Goal: Task Accomplishment & Management: Manage account settings

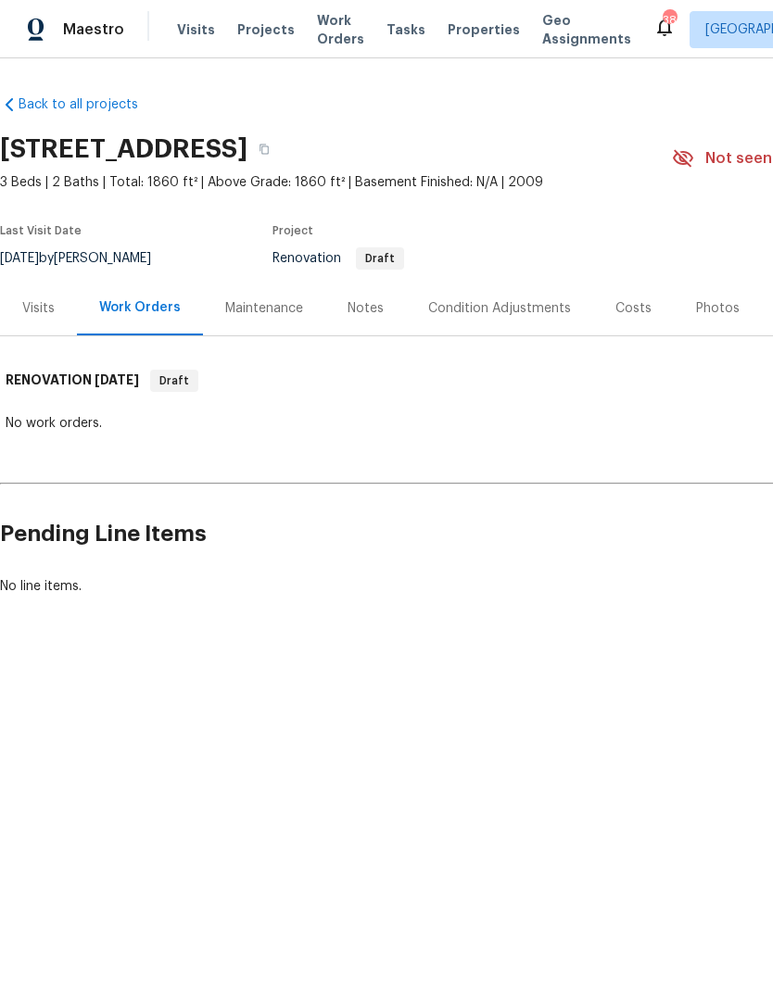
click at [360, 301] on div "Notes" at bounding box center [366, 308] width 36 height 19
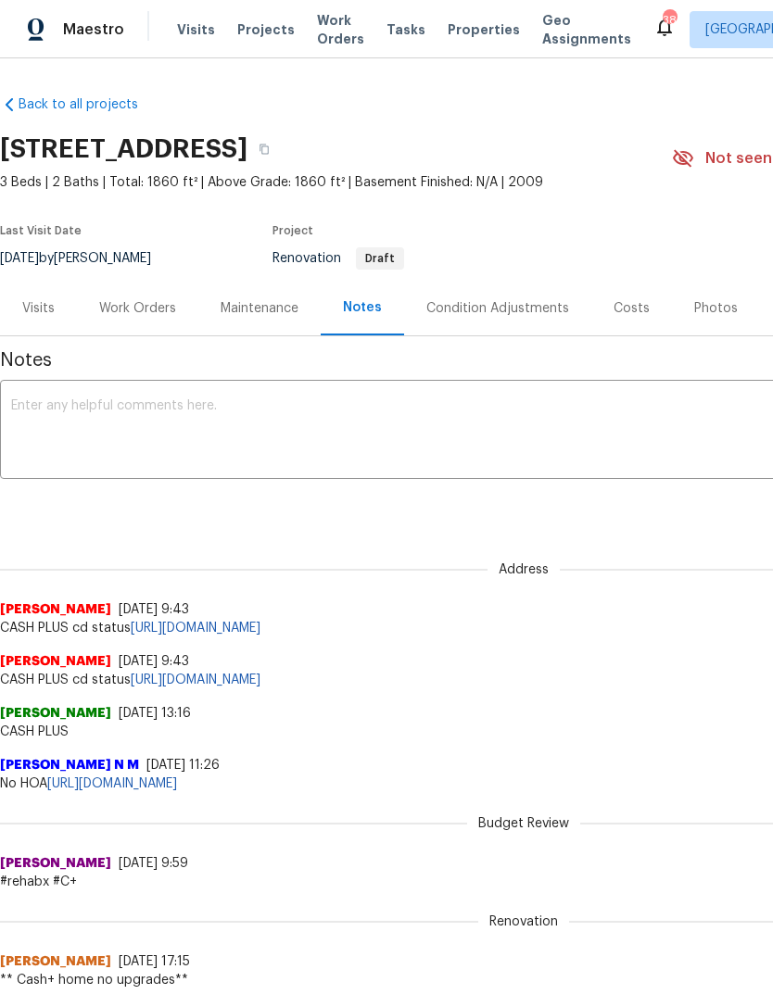
scroll to position [112, 0]
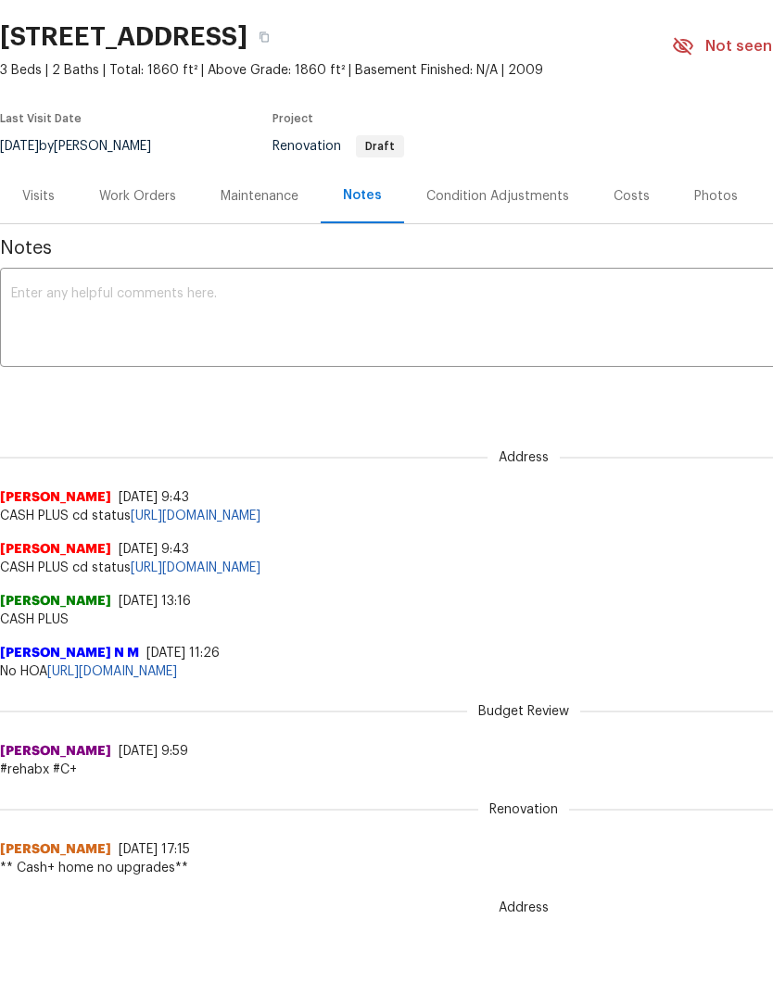
click at [487, 197] on div "Condition Adjustments" at bounding box center [497, 196] width 143 height 19
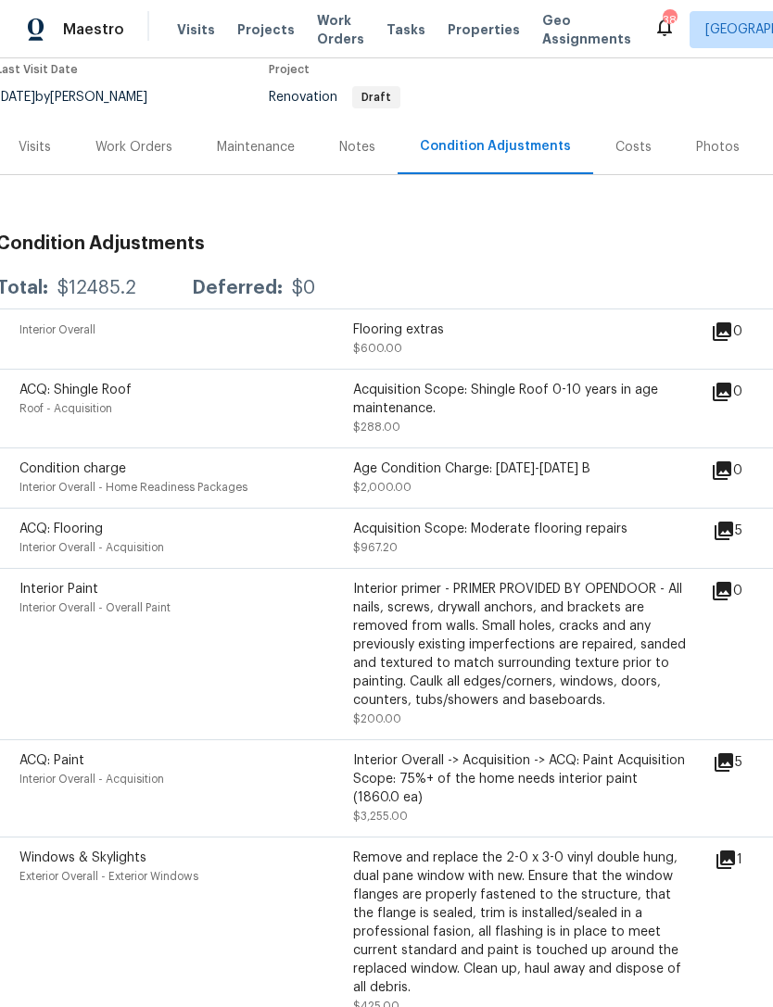
scroll to position [164, 4]
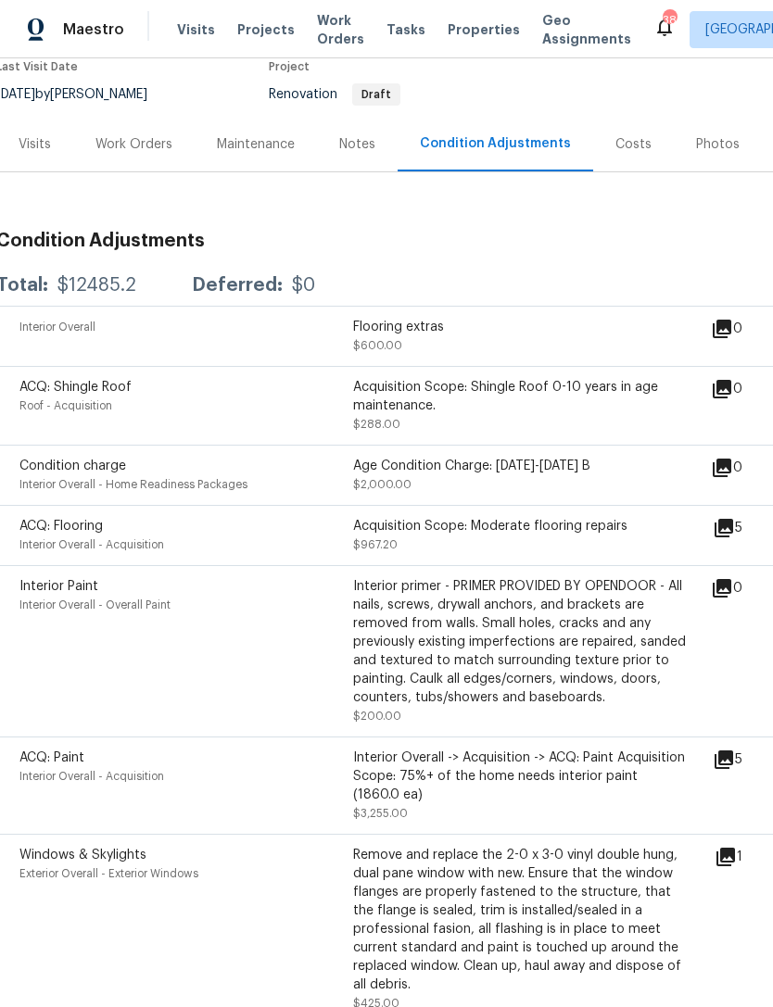
click at [733, 525] on icon at bounding box center [724, 528] width 19 height 19
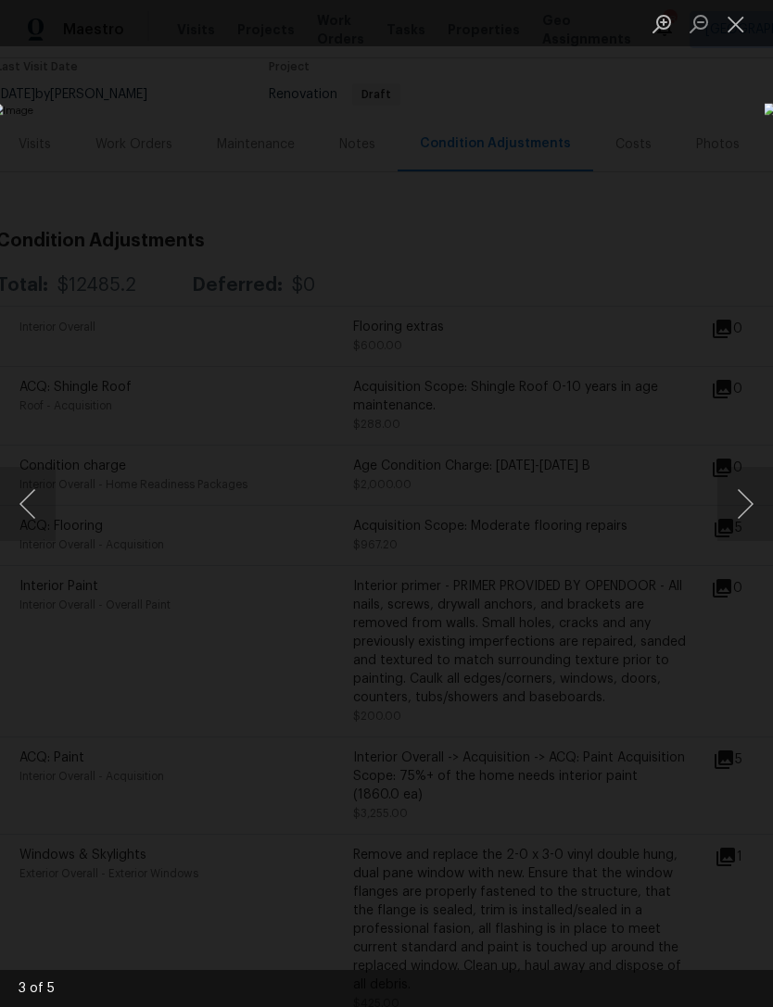
click at [745, 36] on button "Close lightbox" at bounding box center [735, 23] width 37 height 32
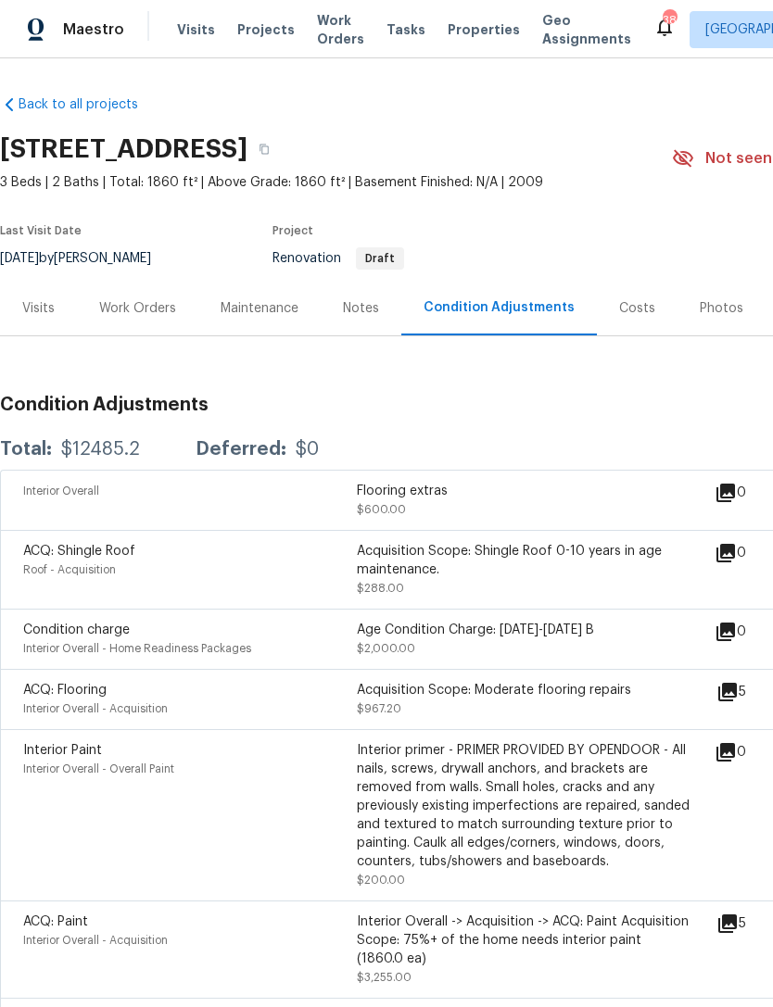
scroll to position [0, 0]
click at [120, 301] on div "Work Orders" at bounding box center [137, 308] width 77 height 19
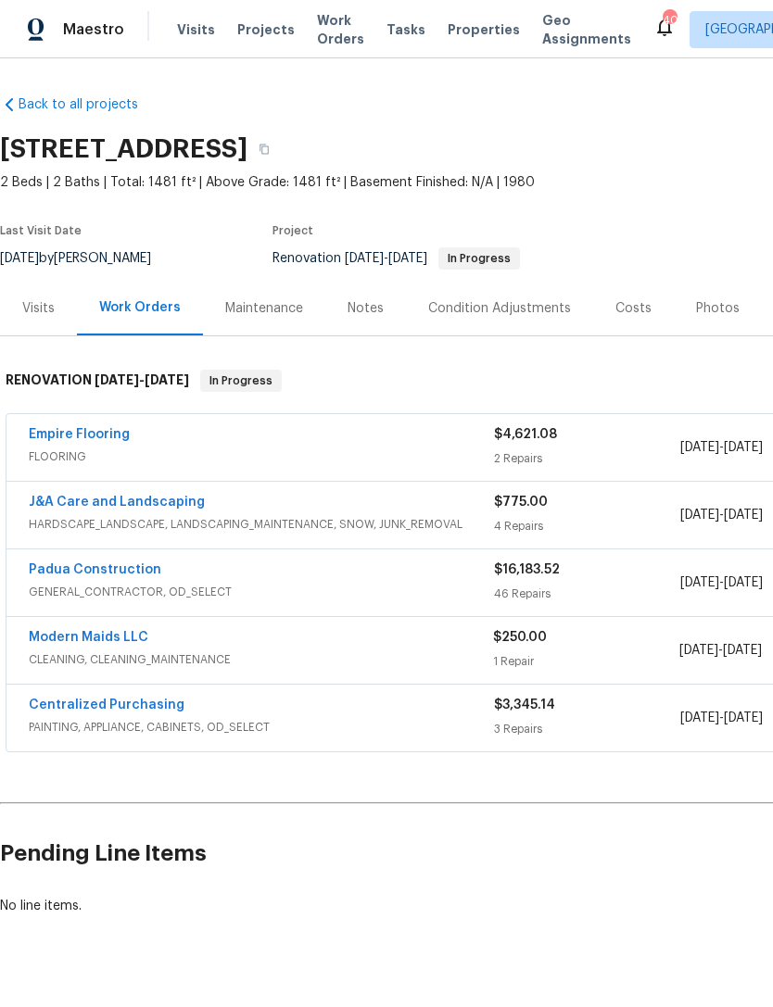
click at [487, 272] on div "Last Visit Date [DATE] by [PERSON_NAME] Project Renovation [DATE] - [DATE] In P…" at bounding box center [314, 247] width 628 height 67
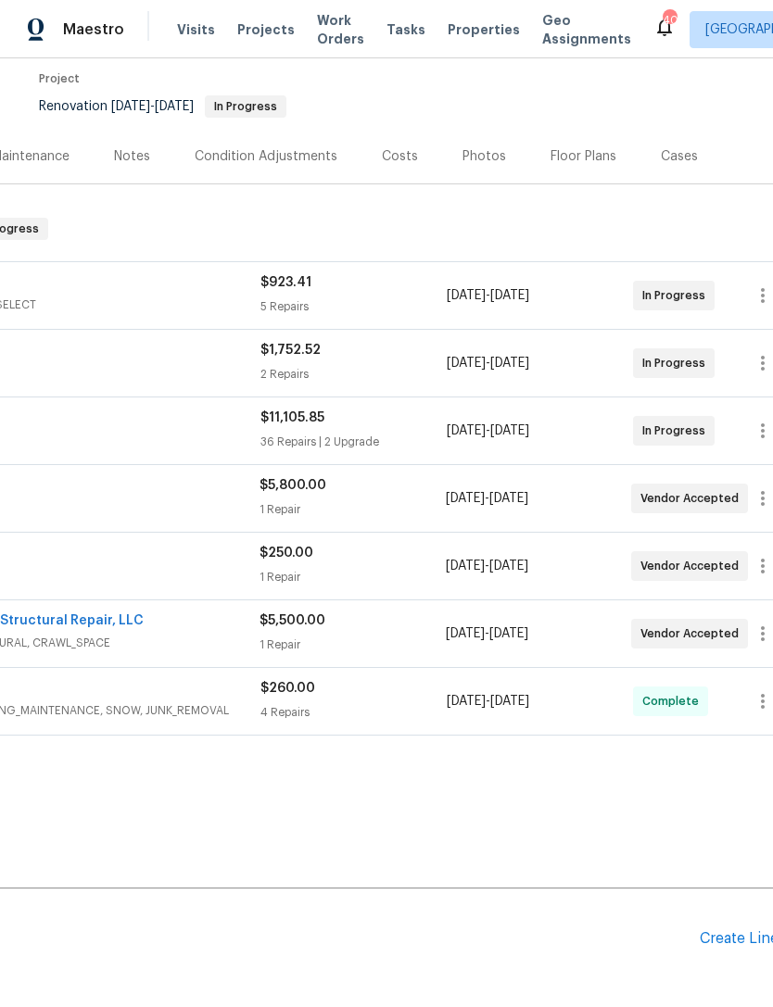
scroll to position [155, 255]
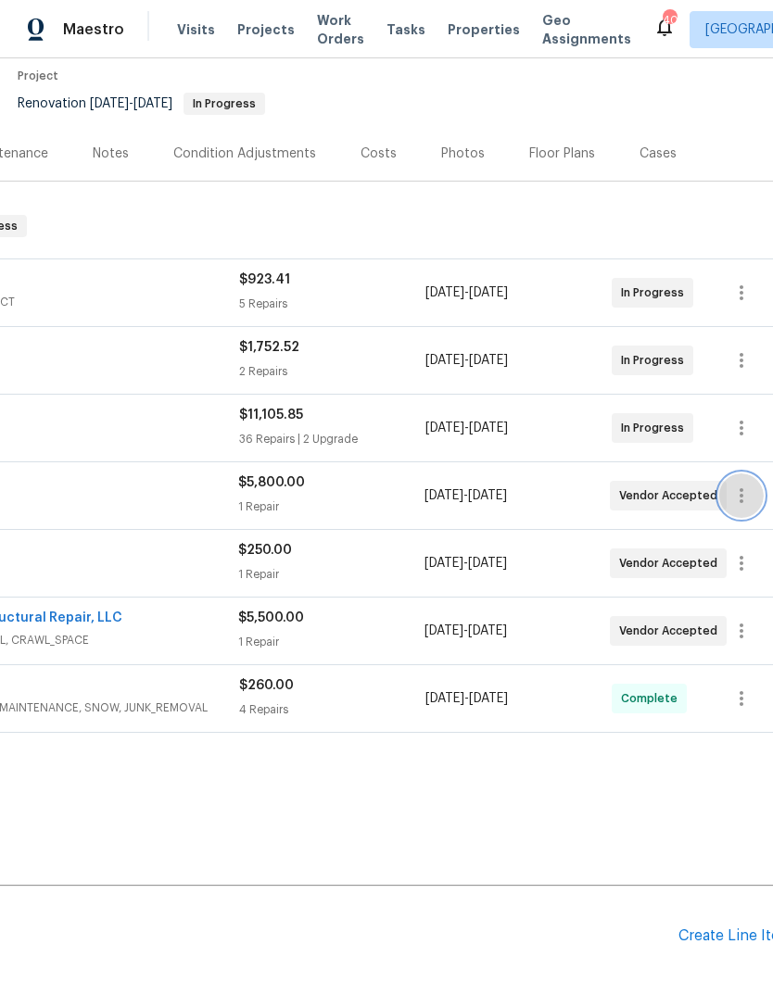
click at [746, 486] on icon "button" at bounding box center [741, 496] width 22 height 22
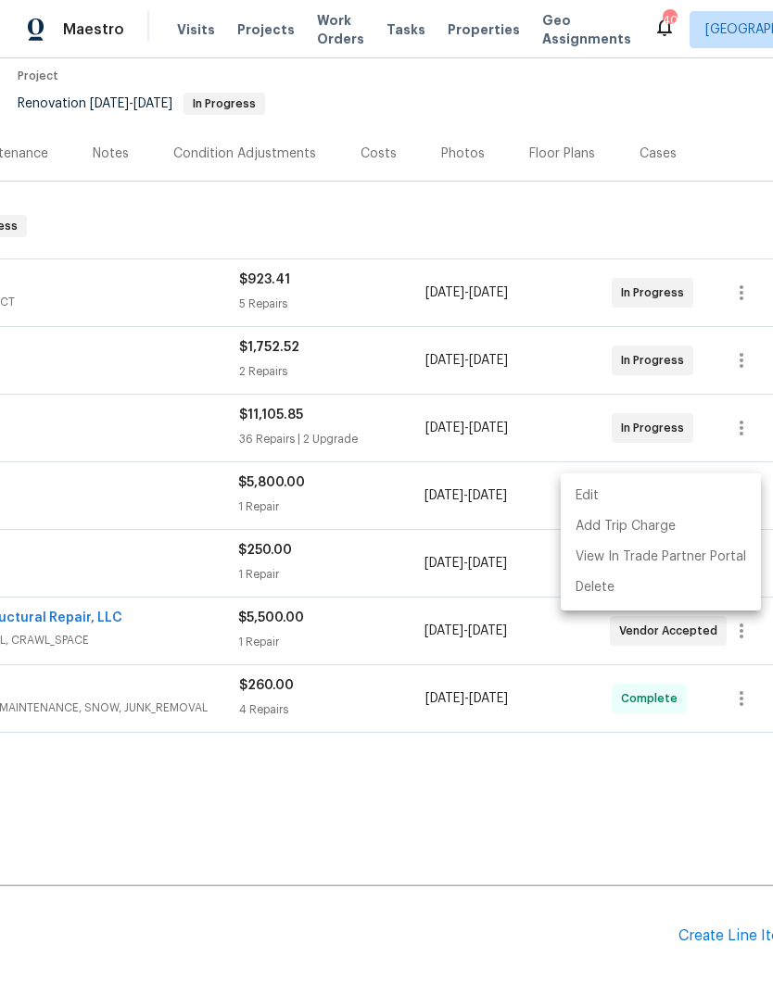
click at [598, 497] on li "Edit" at bounding box center [661, 496] width 200 height 31
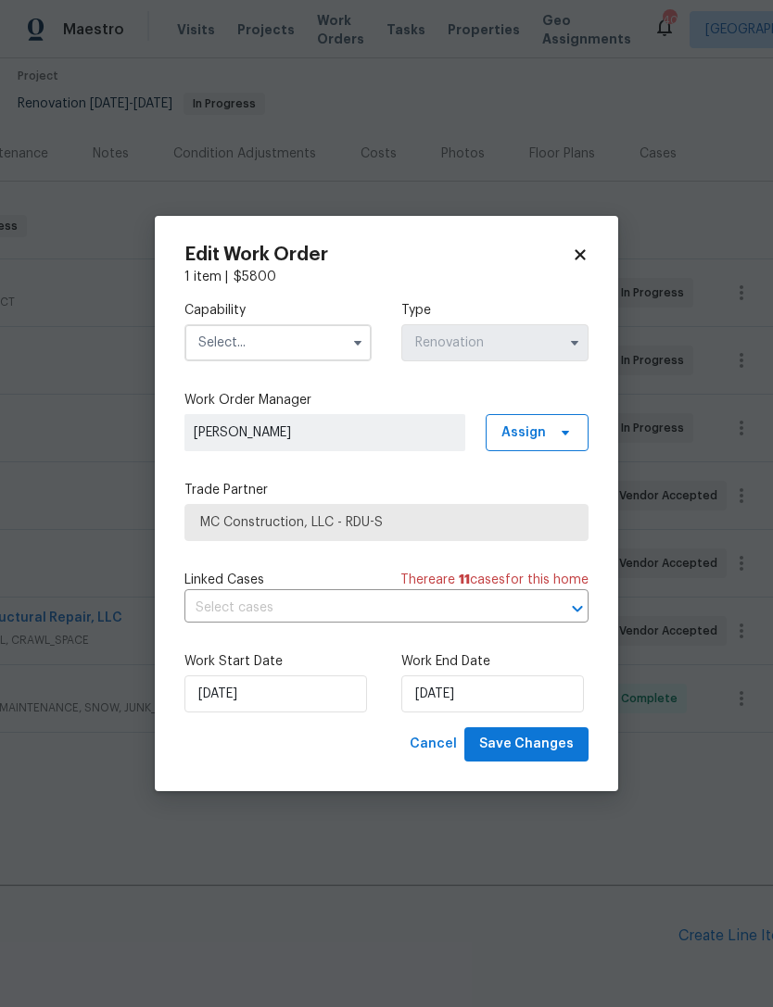
click at [249, 354] on input "text" at bounding box center [277, 342] width 187 height 37
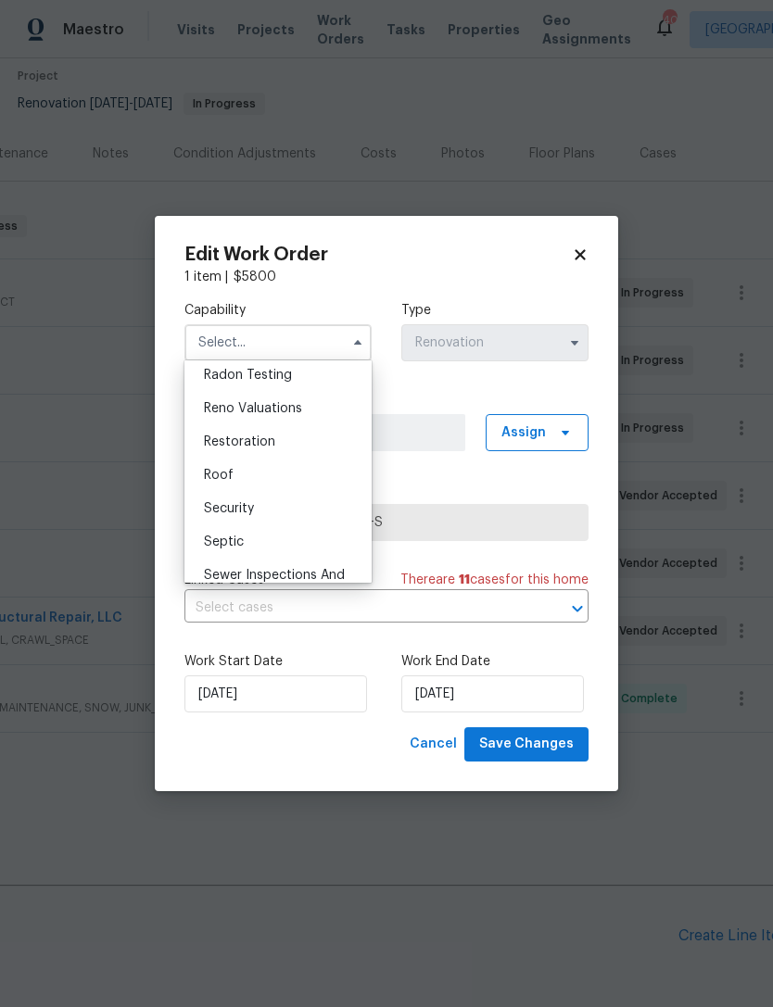
scroll to position [1802, 0]
click at [273, 472] on div "Roof" at bounding box center [278, 470] width 178 height 33
type input "Roof"
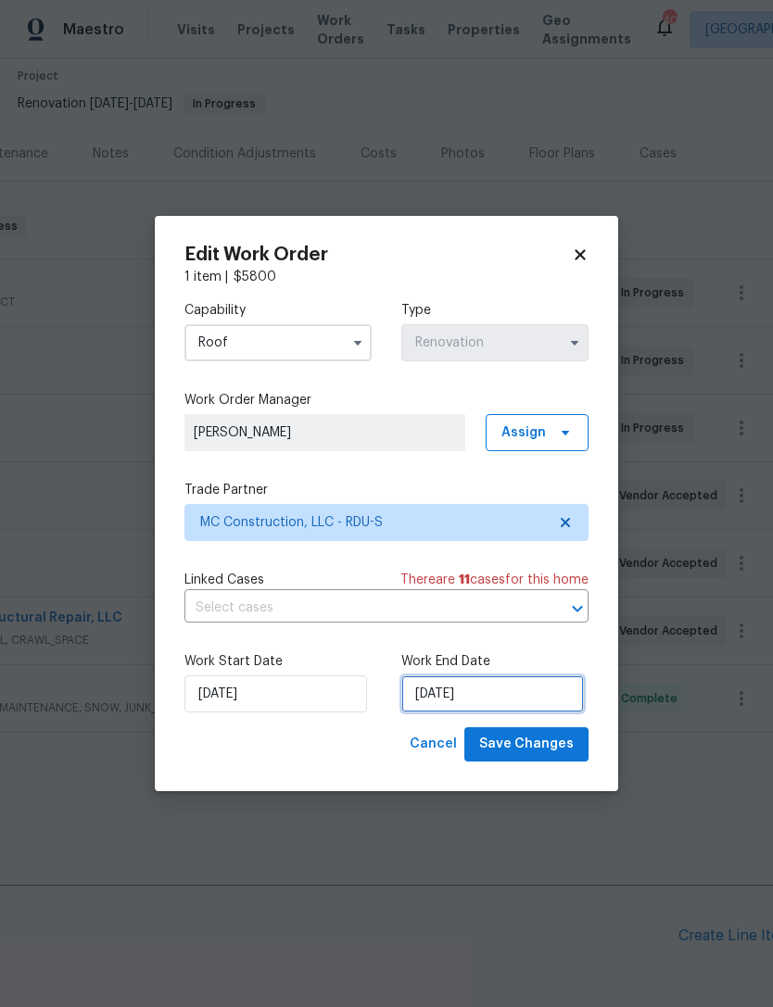
click at [477, 691] on input "[DATE]" at bounding box center [492, 694] width 183 height 37
select select "8"
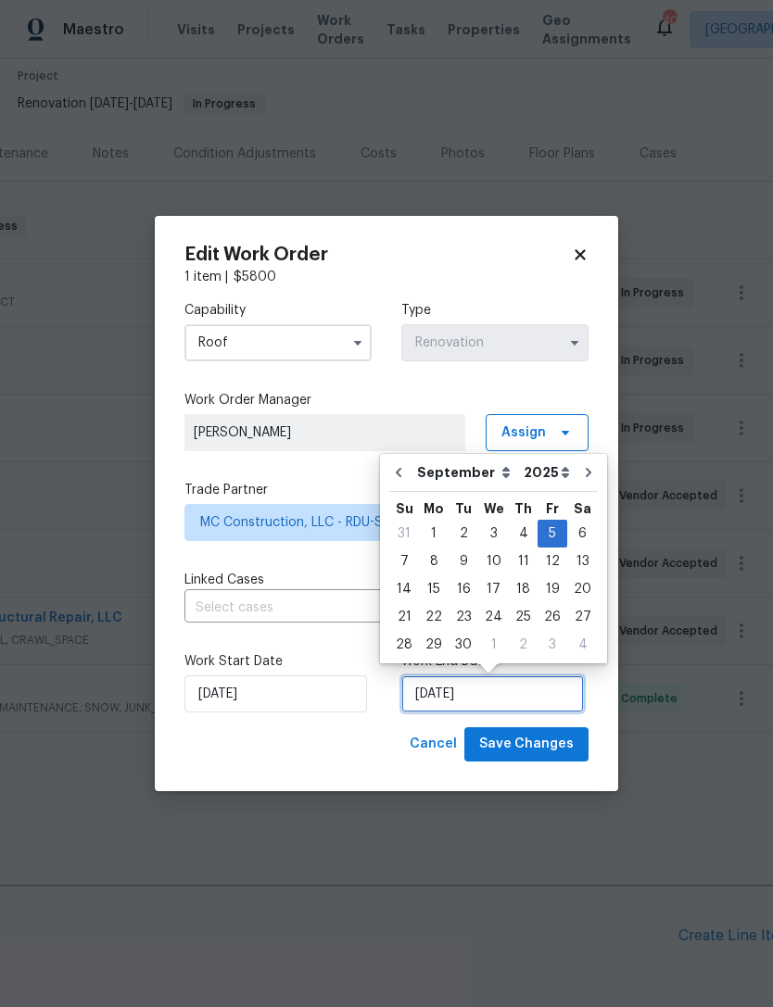
scroll to position [34, 0]
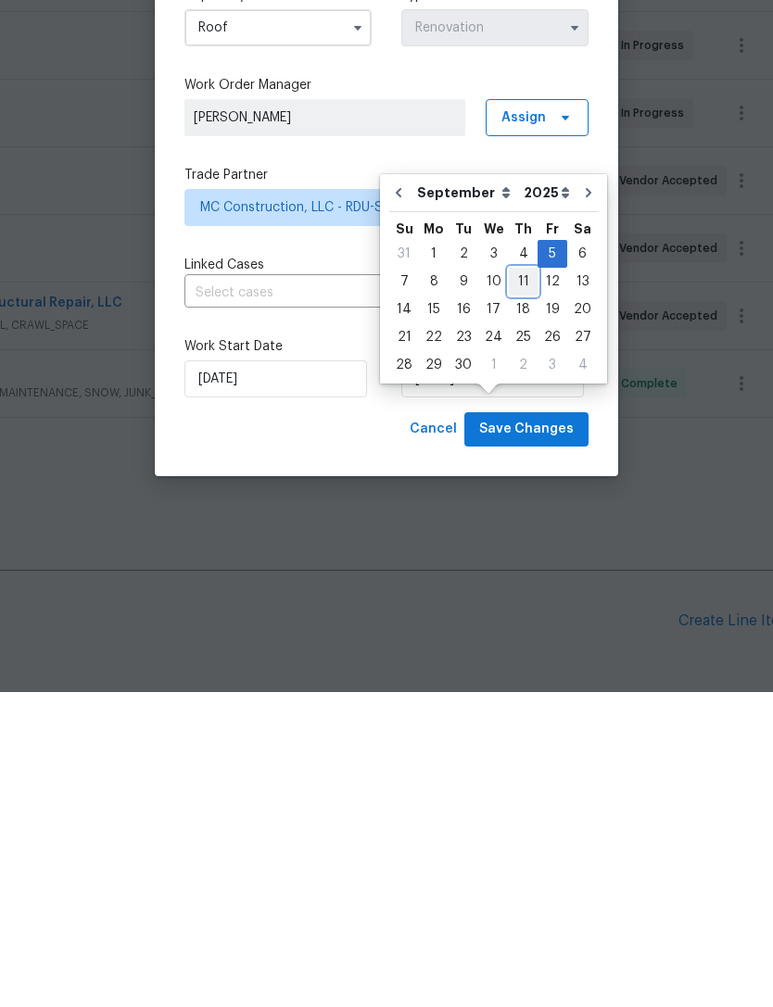
click at [520, 584] on div "11" at bounding box center [523, 597] width 29 height 26
type input "[DATE]"
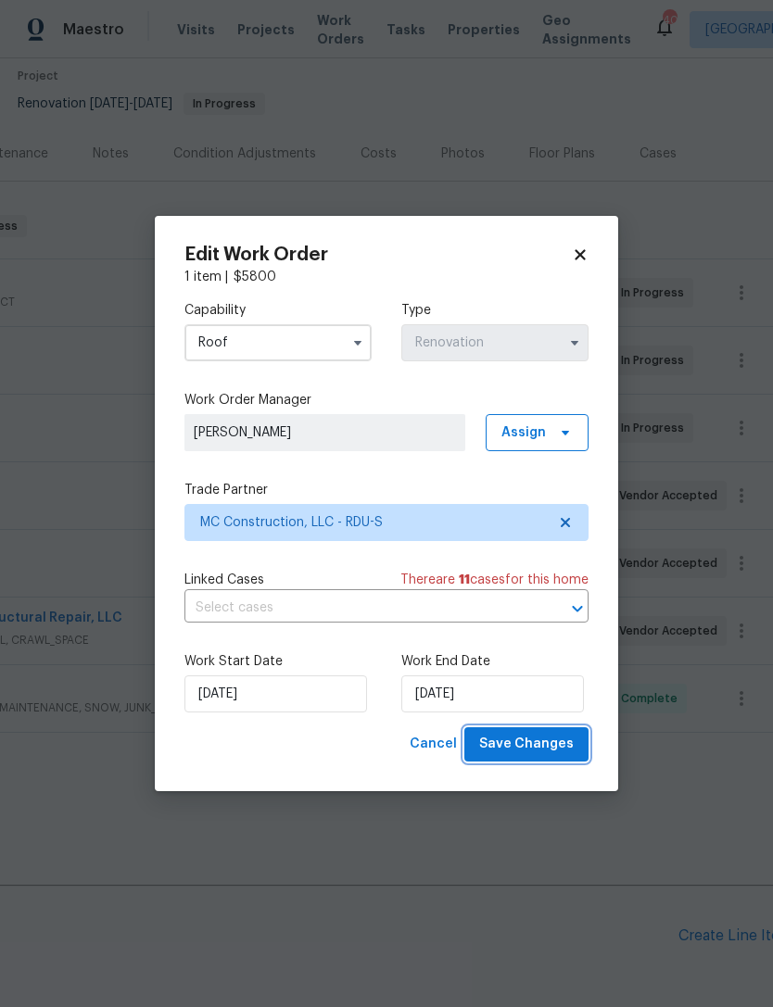
click at [534, 744] on span "Save Changes" at bounding box center [526, 744] width 95 height 23
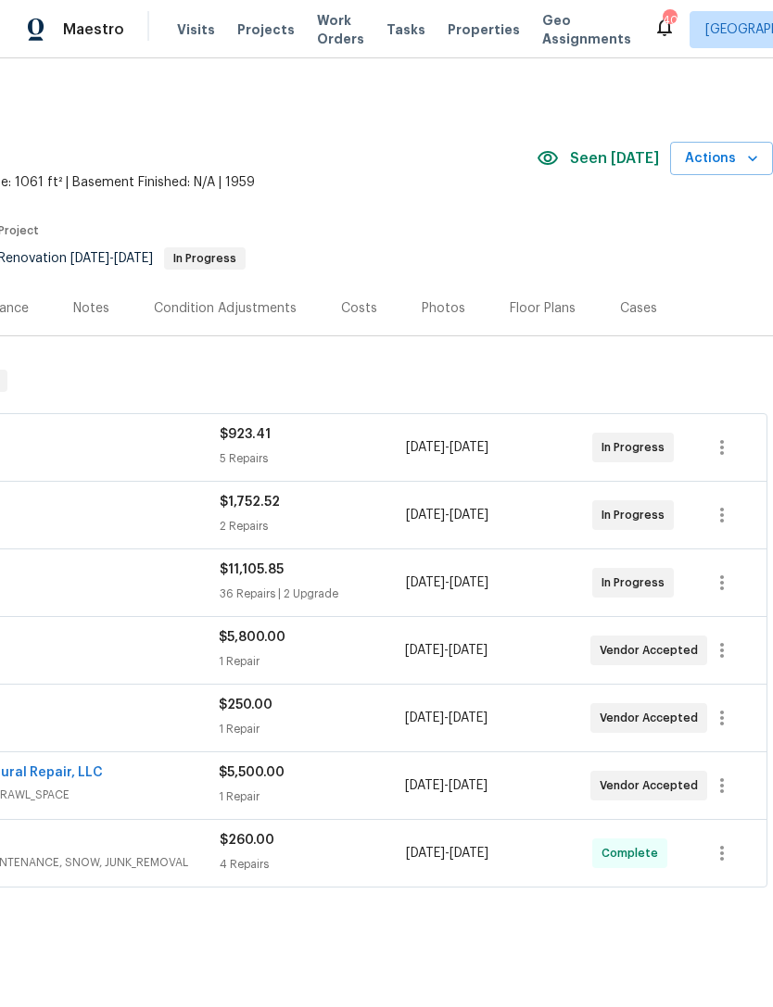
scroll to position [0, 274]
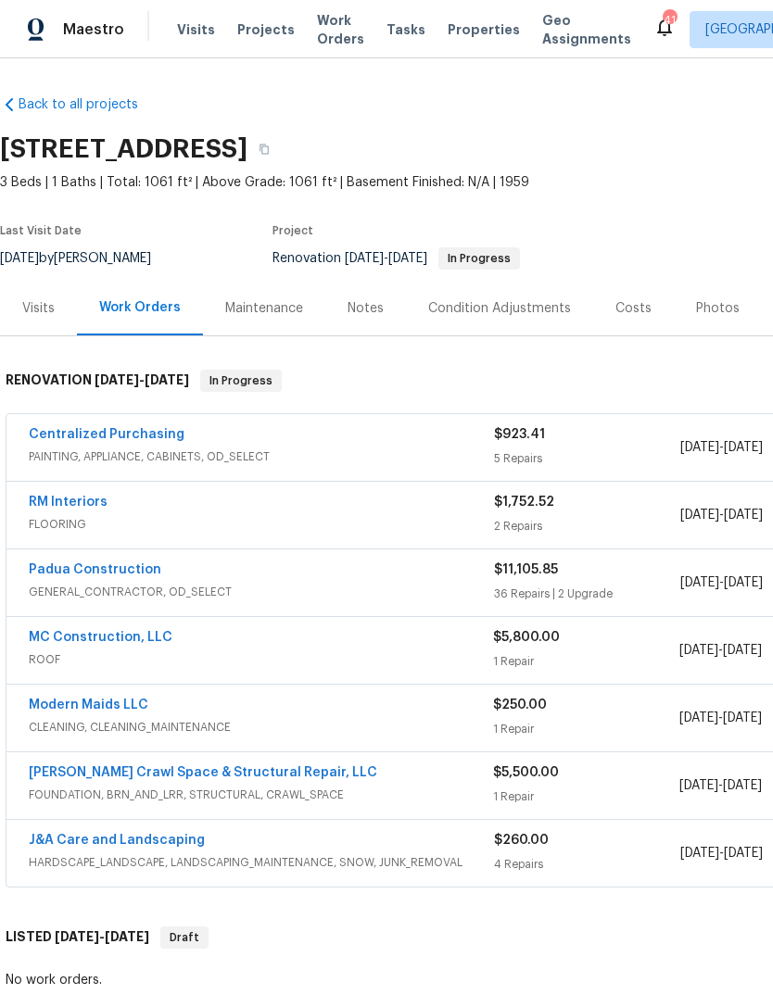
click at [113, 643] on link "MC Construction, LLC" at bounding box center [101, 637] width 144 height 13
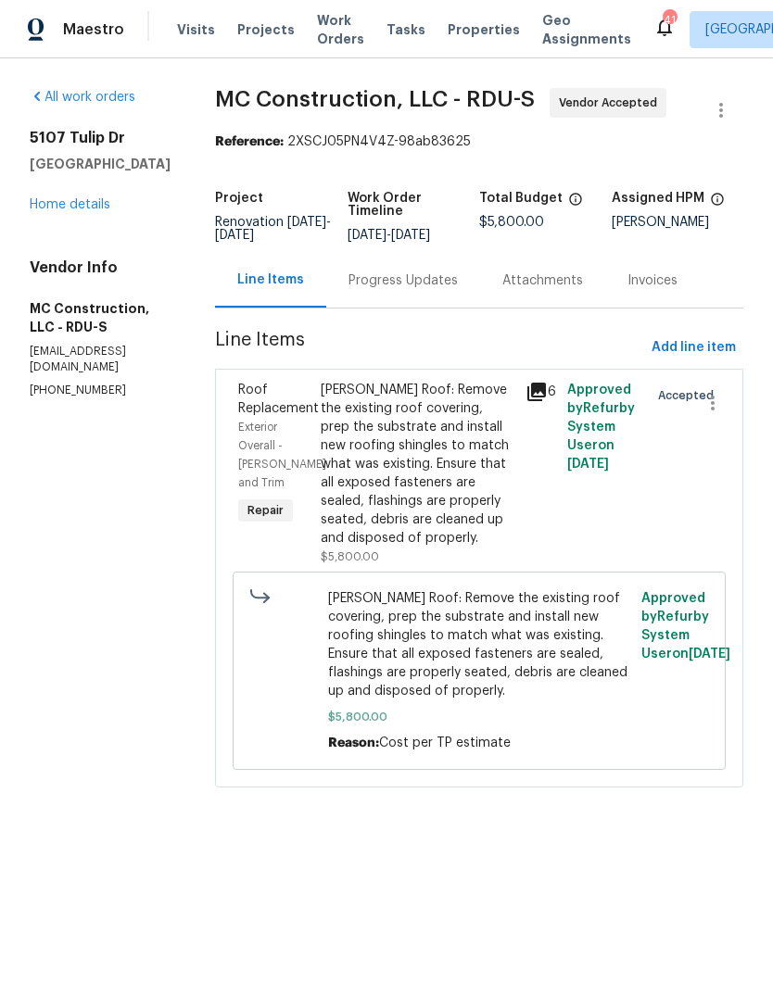
click at [389, 263] on div "Progress Updates" at bounding box center [403, 280] width 154 height 55
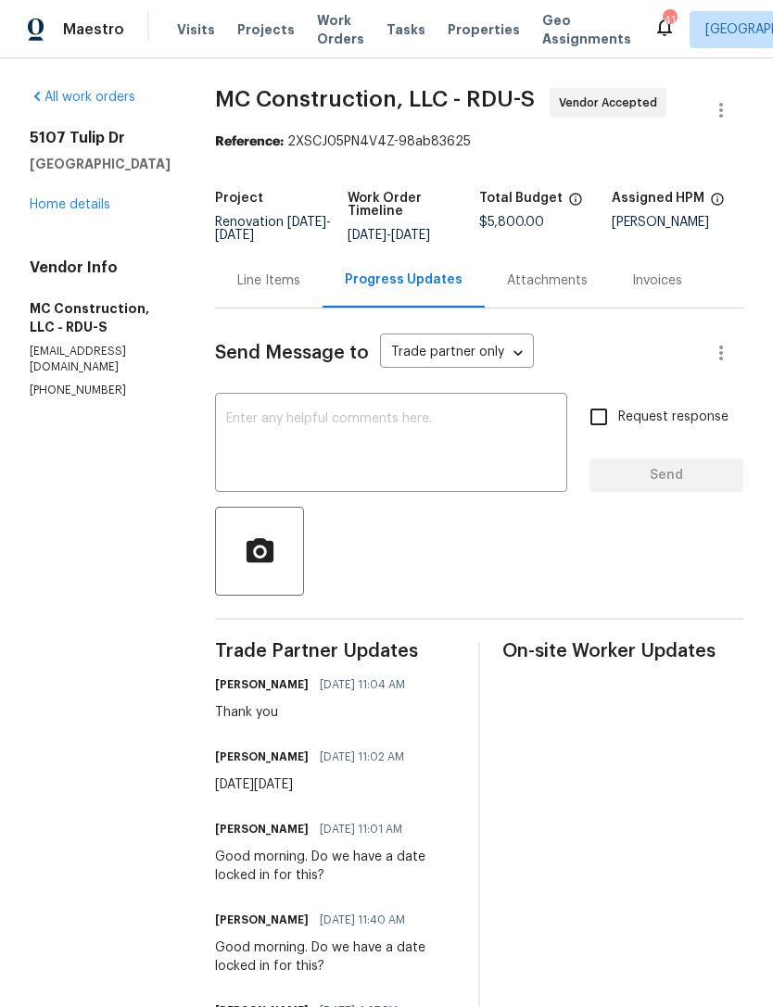
click at [348, 452] on textarea at bounding box center [391, 444] width 330 height 65
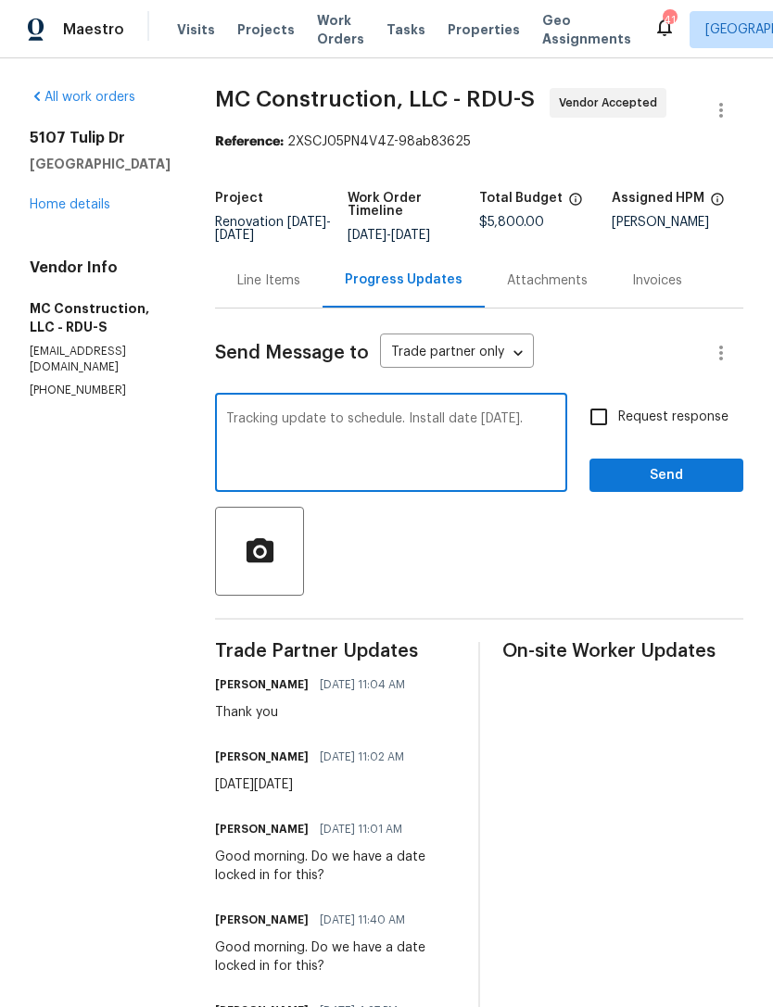
type textarea "Tracking update to schedule. Install date Thursday 9/11."
click at [601, 412] on input "Request response" at bounding box center [598, 417] width 39 height 39
checkbox input "true"
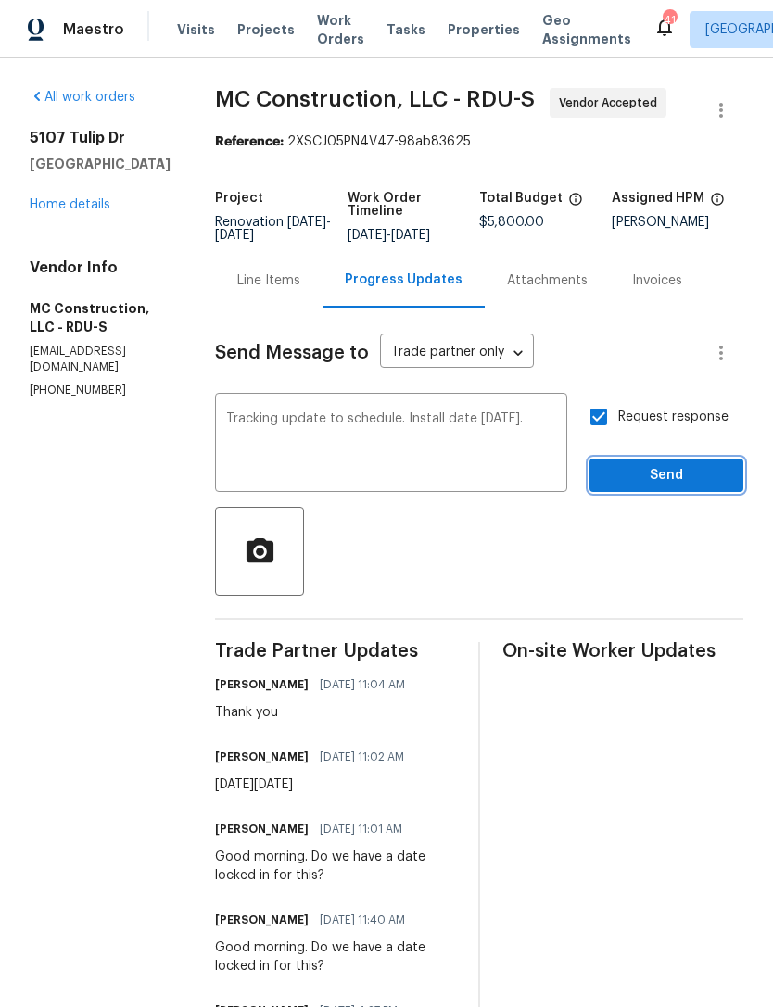
click at [671, 473] on span "Send" at bounding box center [666, 475] width 124 height 23
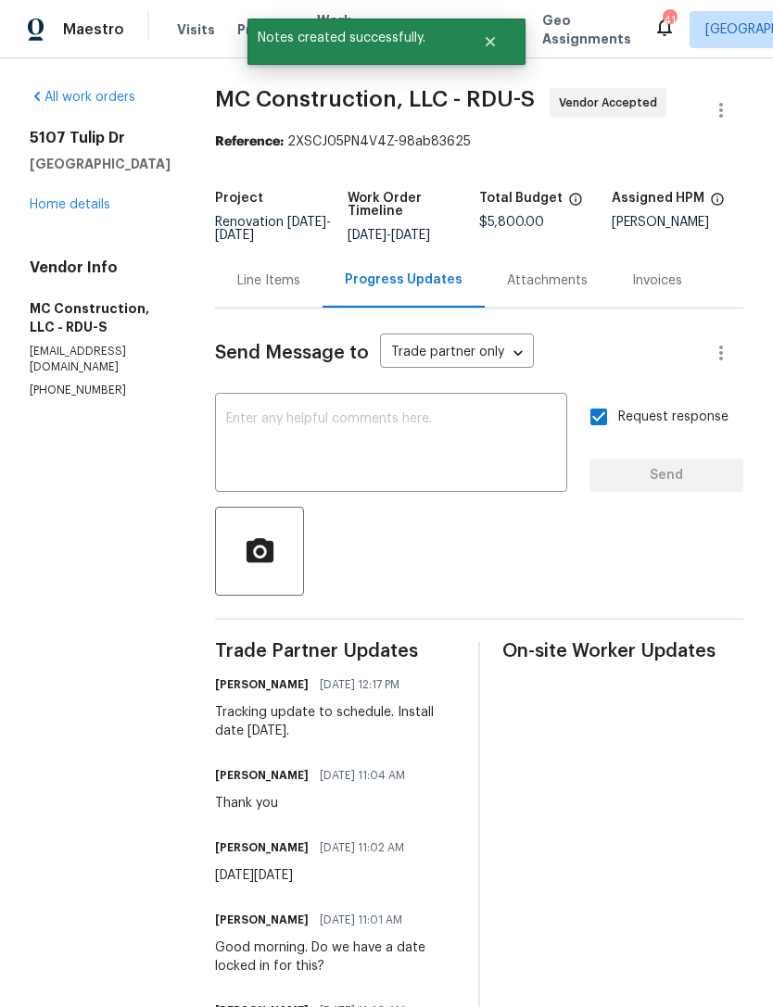
click at [82, 211] on link "Home details" at bounding box center [70, 204] width 81 height 13
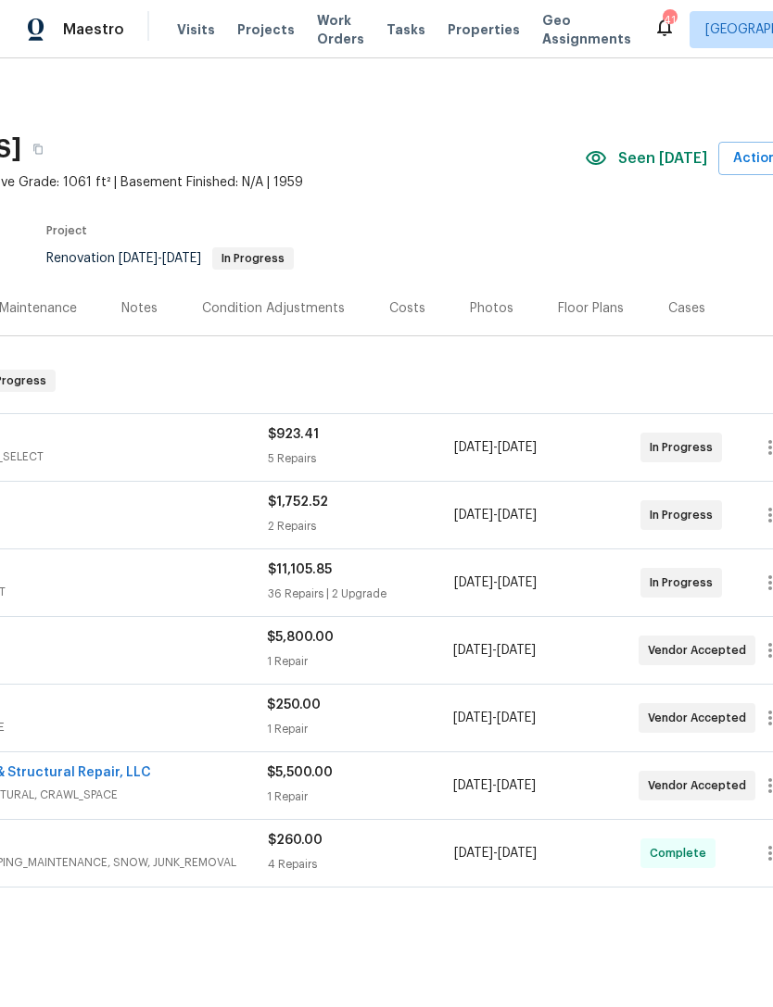
scroll to position [0, 225]
click at [400, 317] on div "Costs" at bounding box center [408, 308] width 36 height 19
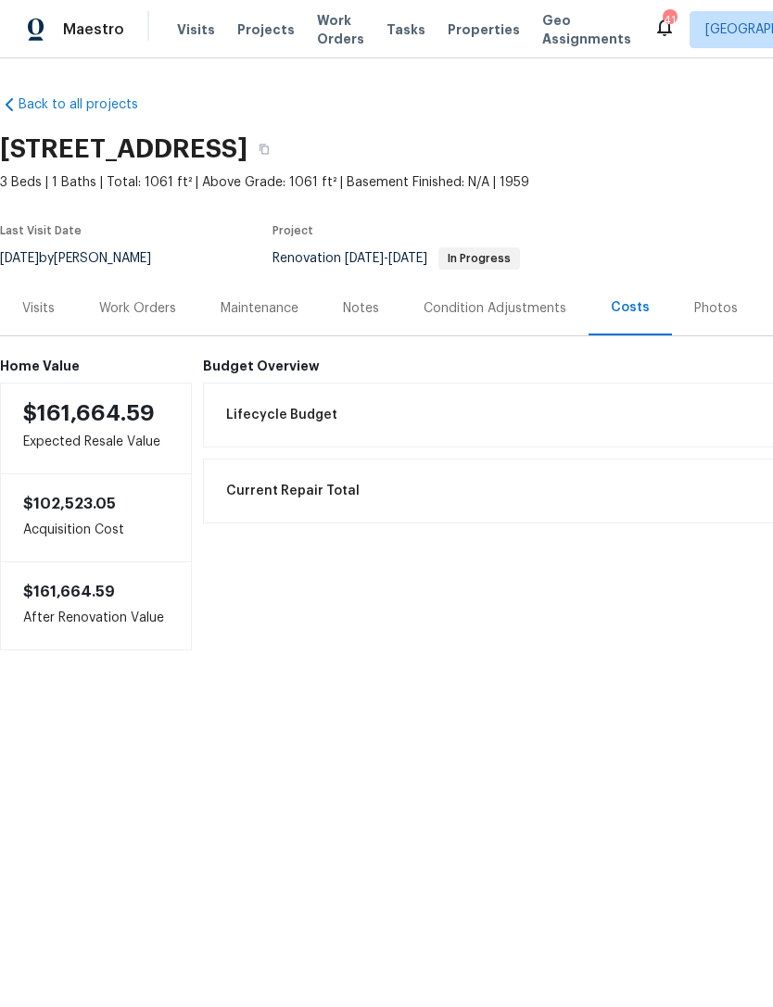
click at [143, 319] on div "Work Orders" at bounding box center [137, 308] width 121 height 55
